Goal: Task Accomplishment & Management: Use online tool/utility

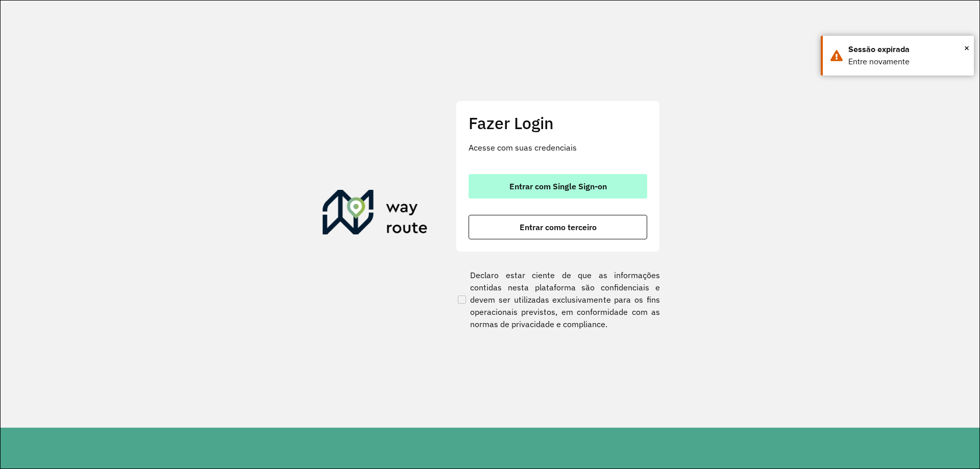
click at [536, 196] on button "Entrar com Single Sign-on" at bounding box center [557, 186] width 179 height 24
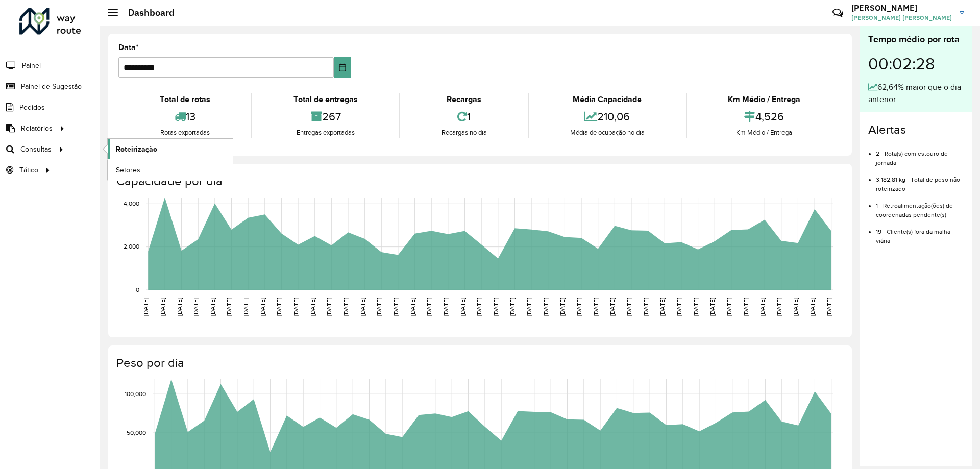
click at [130, 152] on span "Roteirização" at bounding box center [136, 149] width 41 height 11
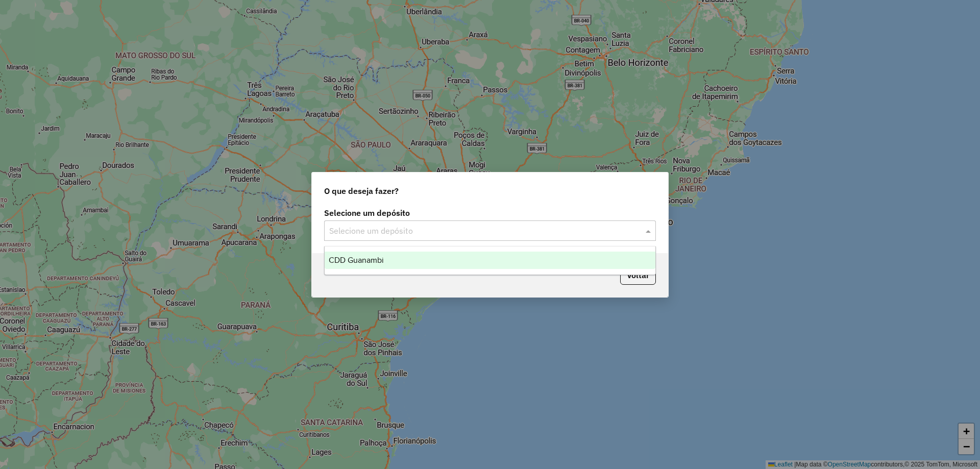
click at [414, 233] on input "text" at bounding box center [479, 231] width 301 height 12
click at [399, 256] on div "CDD Guanambi" at bounding box center [489, 260] width 331 height 17
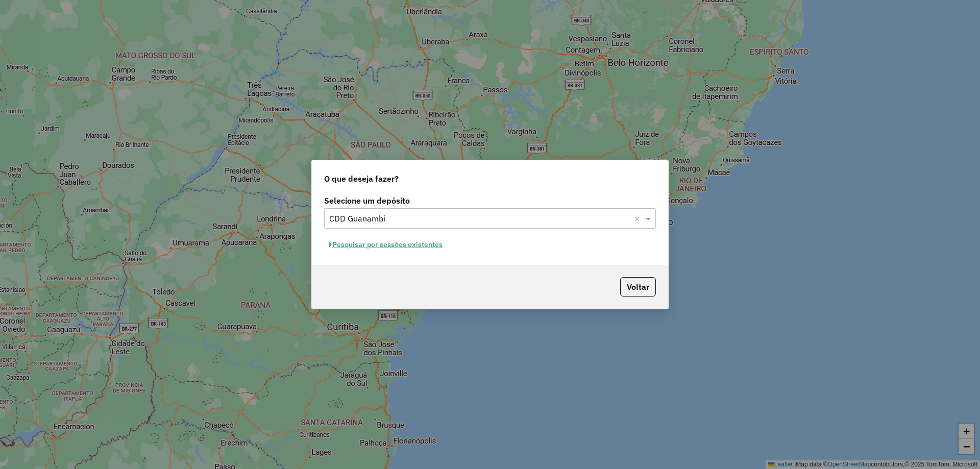
click at [407, 242] on button "Pesquisar por sessões existentes" at bounding box center [385, 245] width 123 height 16
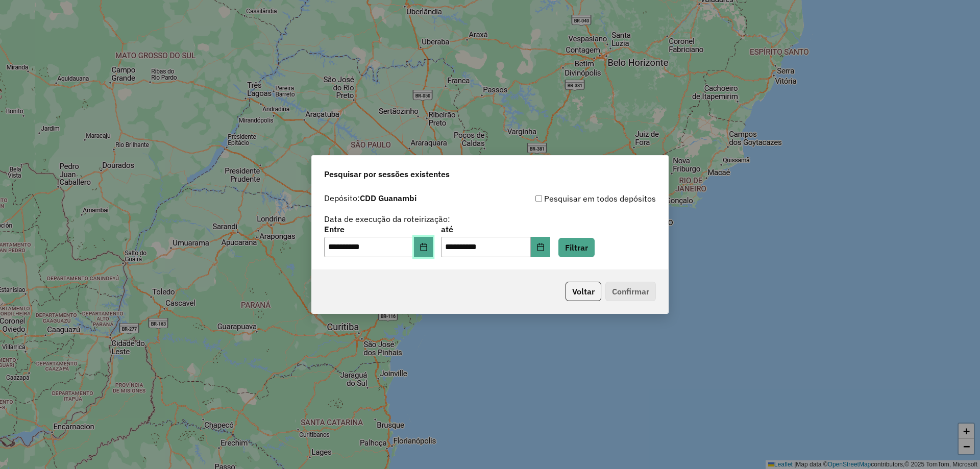
click at [427, 245] on icon "Choose Date" at bounding box center [423, 247] width 7 height 8
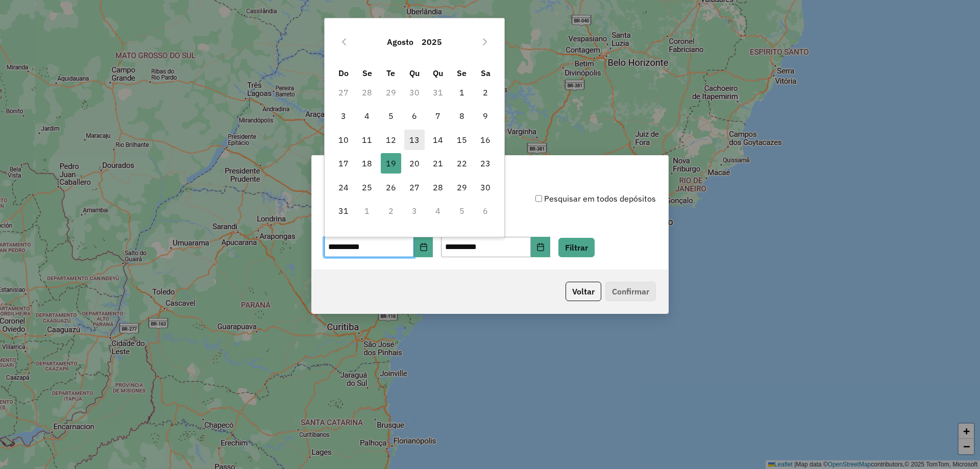
click at [413, 138] on span "13" at bounding box center [414, 140] width 20 height 20
type input "**********"
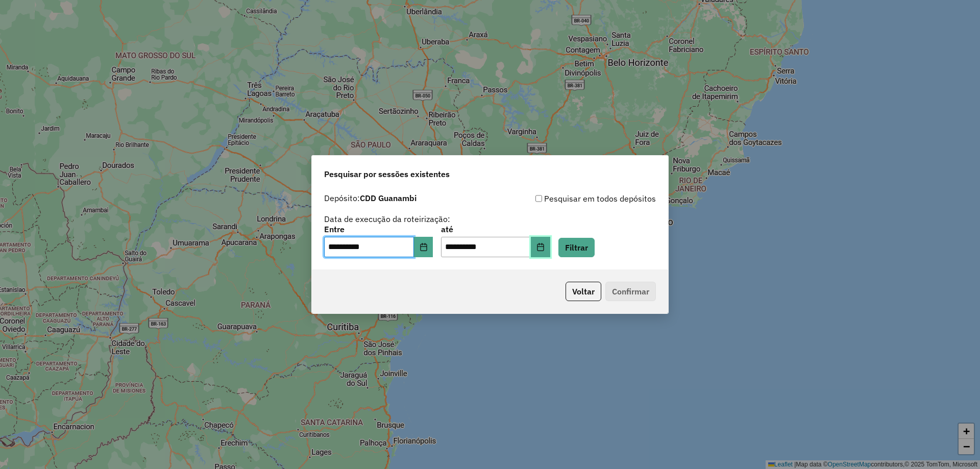
click at [544, 246] on icon "Choose Date" at bounding box center [540, 247] width 8 height 8
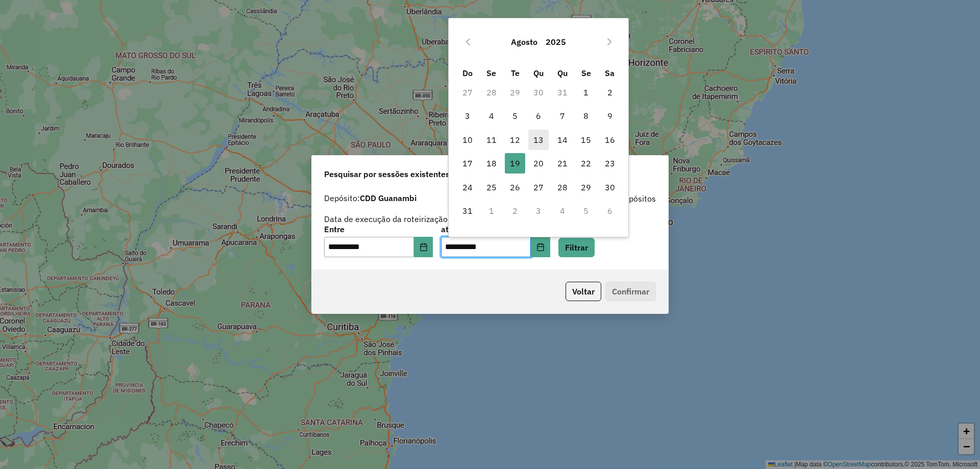
click at [538, 144] on span "13" at bounding box center [538, 140] width 20 height 20
type input "**********"
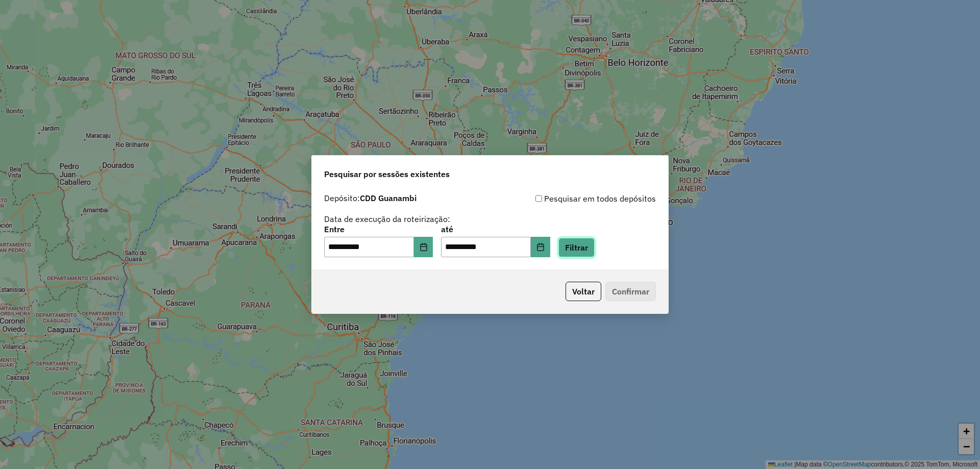
click at [593, 240] on button "Filtrar" at bounding box center [576, 247] width 36 height 19
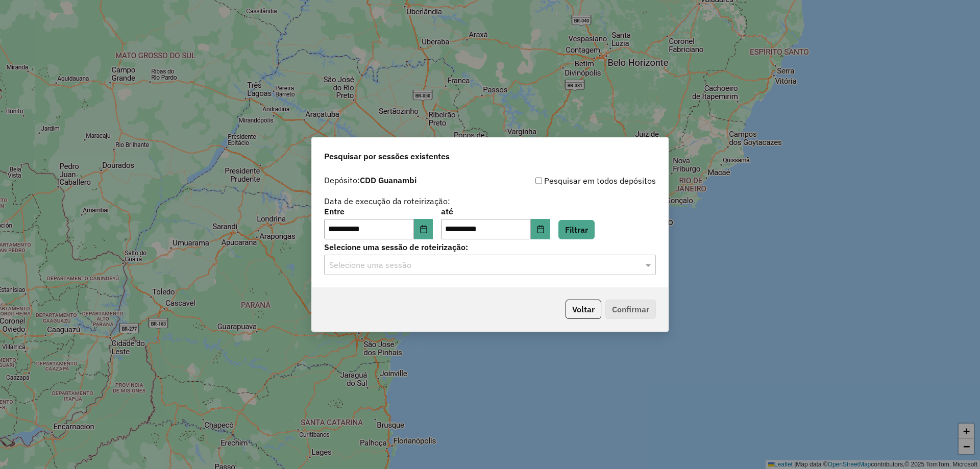
click at [407, 269] on input "text" at bounding box center [479, 265] width 301 height 12
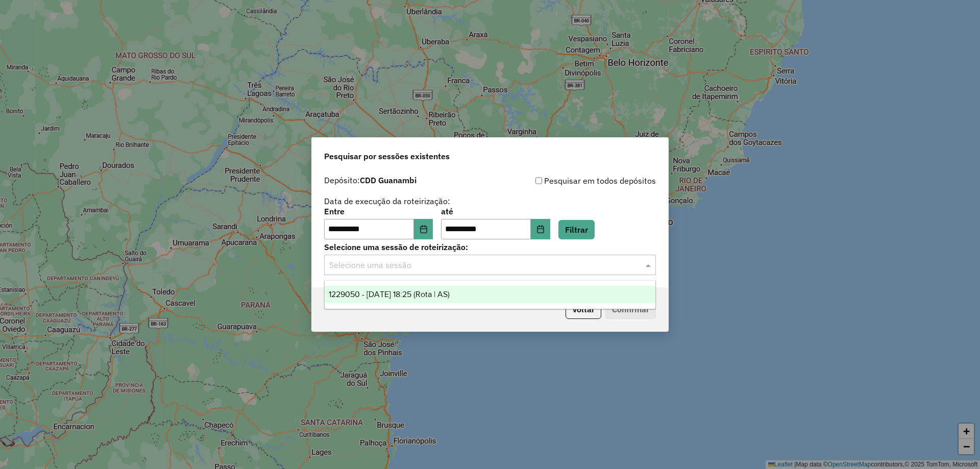
click at [407, 292] on span "1229050 - 13/08/2025 18:25 (Rota | AS)" at bounding box center [389, 294] width 121 height 9
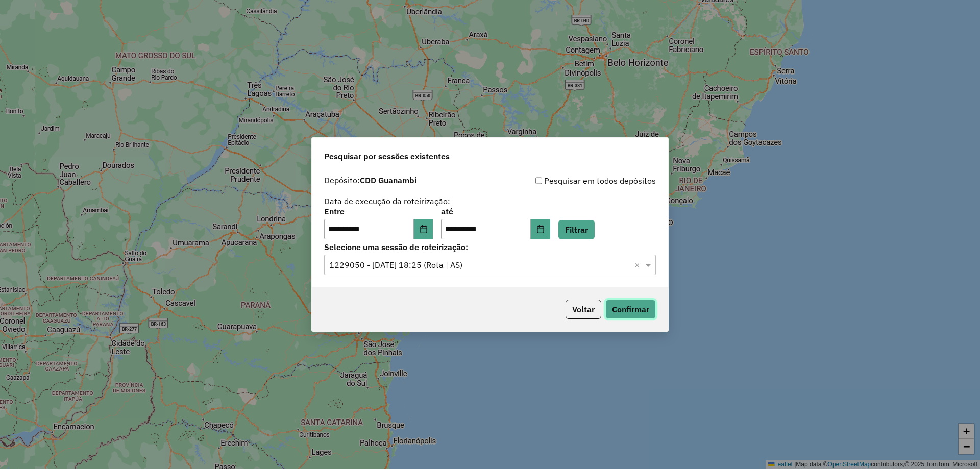
click at [620, 308] on button "Confirmar" at bounding box center [630, 308] width 51 height 19
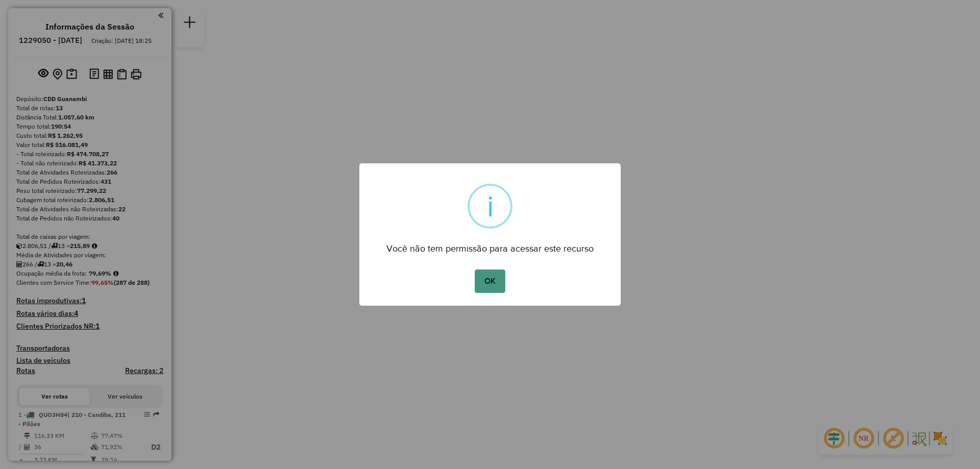
click at [483, 282] on button "OK" at bounding box center [489, 280] width 30 height 23
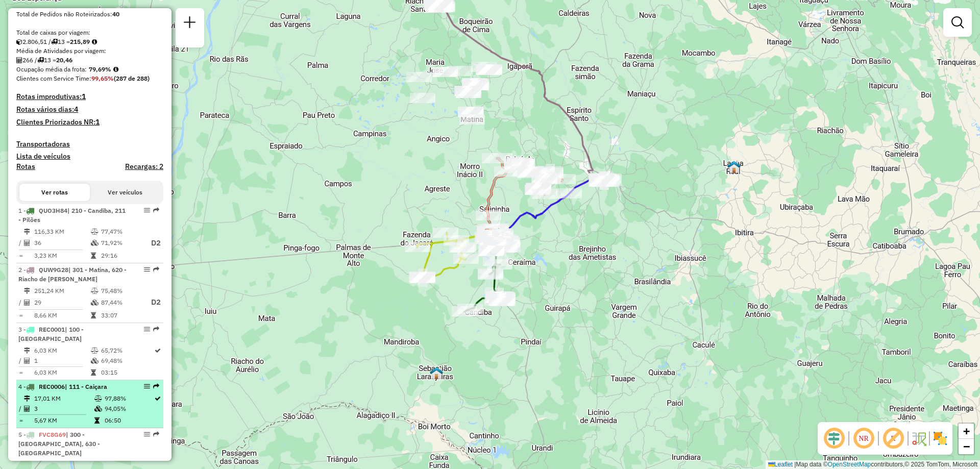
scroll to position [255, 0]
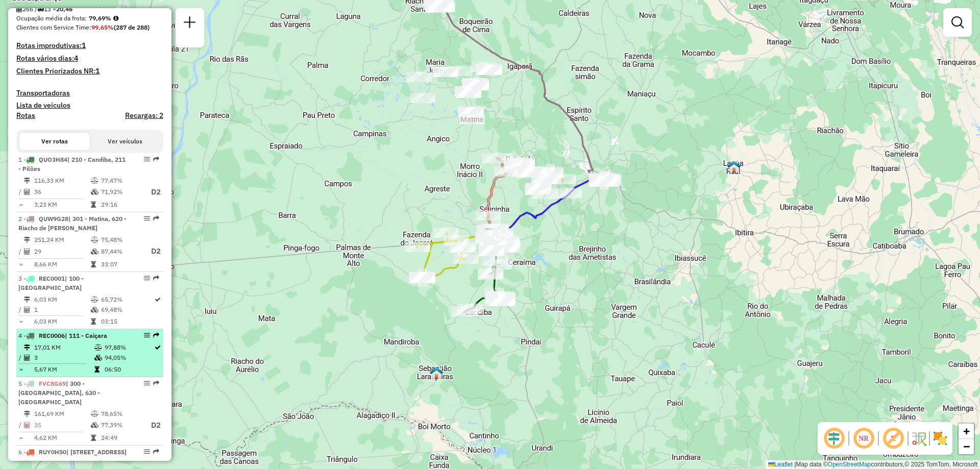
click at [97, 362] on td at bounding box center [99, 358] width 10 height 10
select select "**********"
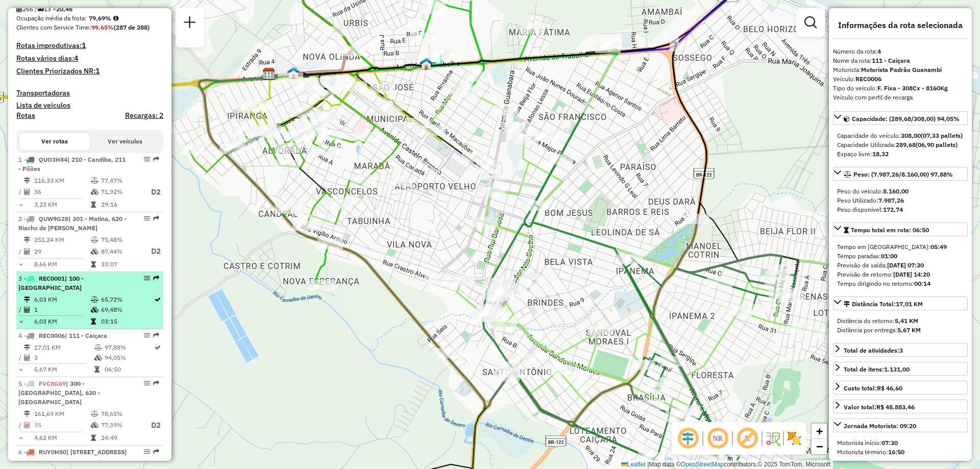
click at [102, 305] on td "65,72%" at bounding box center [127, 299] width 53 height 10
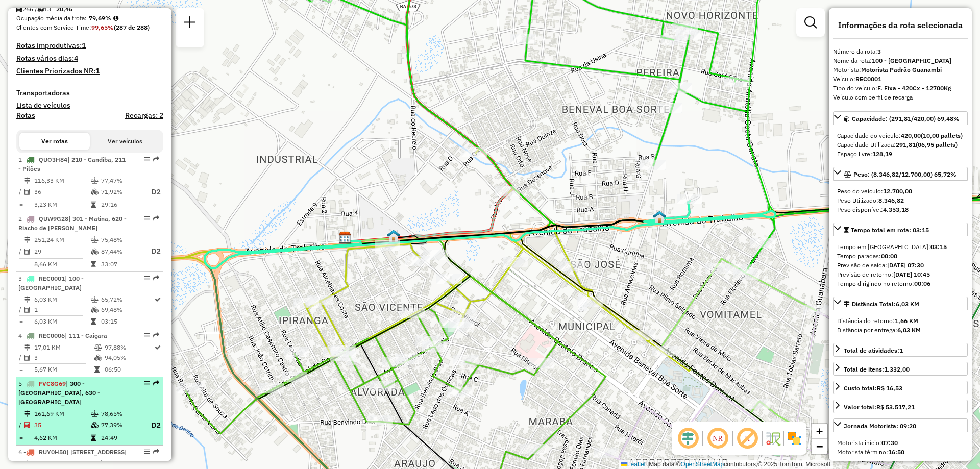
click at [78, 404] on span "| 300 - [GEOGRAPHIC_DATA], 630 - [GEOGRAPHIC_DATA]" at bounding box center [59, 393] width 82 height 26
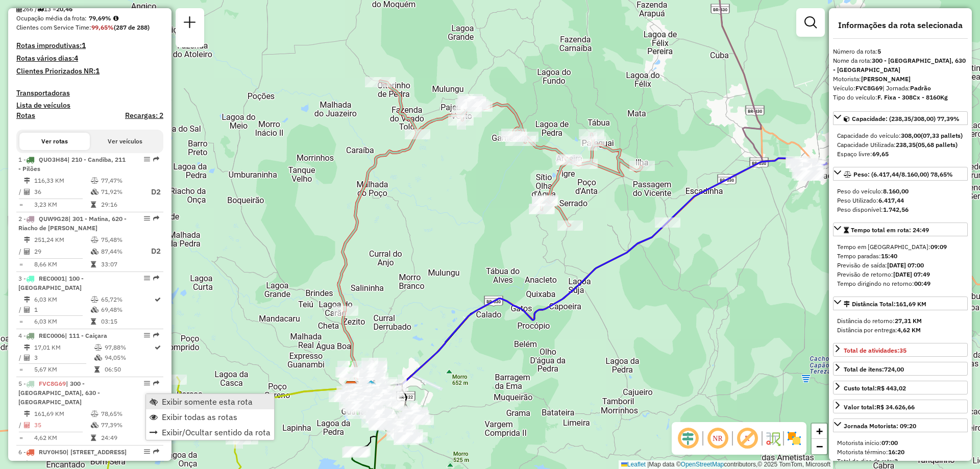
click at [188, 404] on span "Exibir somente esta rota" at bounding box center [207, 401] width 91 height 8
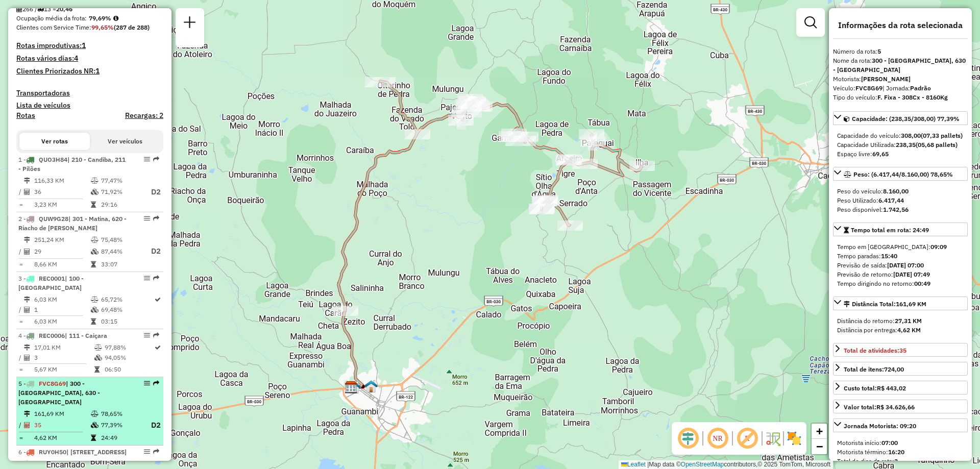
scroll to position [408, 0]
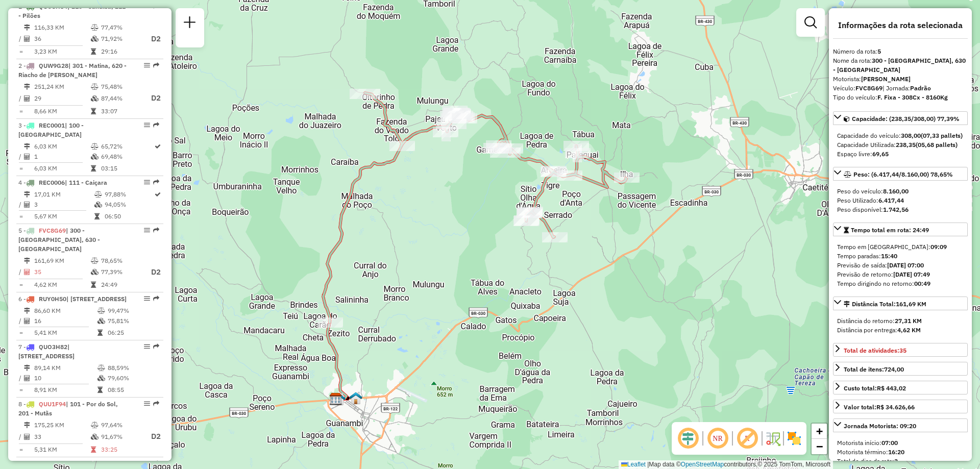
drag, startPoint x: 698, startPoint y: 282, endPoint x: 657, endPoint y: 303, distance: 46.6
click at [657, 303] on div "Janela de atendimento Grade de atendimento Capacidade Transportadoras Veículos …" at bounding box center [490, 234] width 980 height 469
